Goal: Information Seeking & Learning: Learn about a topic

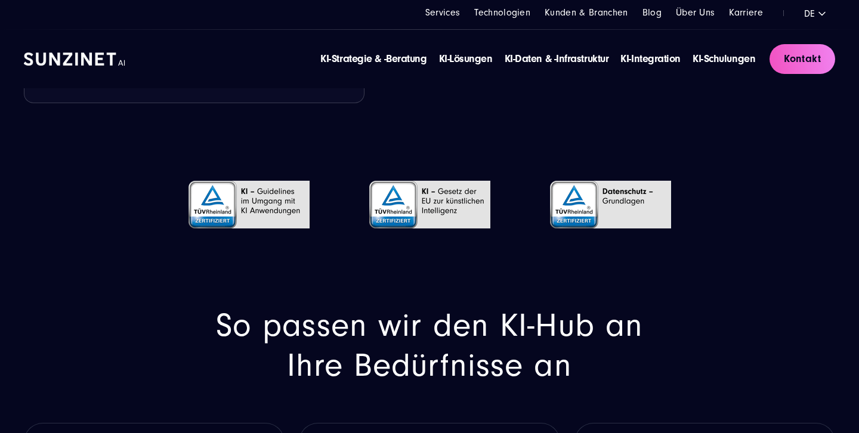
scroll to position [2054, 0]
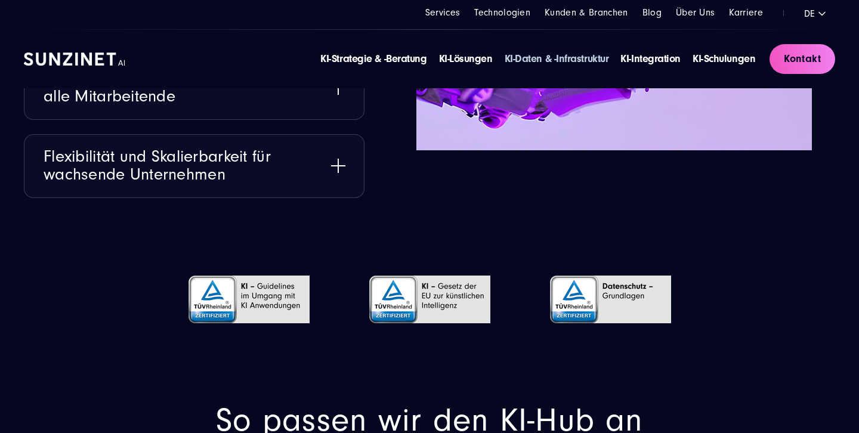
click at [594, 57] on link "KI-Daten & -Infrastruktur" at bounding box center [556, 58] width 104 height 13
